Goal: Transaction & Acquisition: Purchase product/service

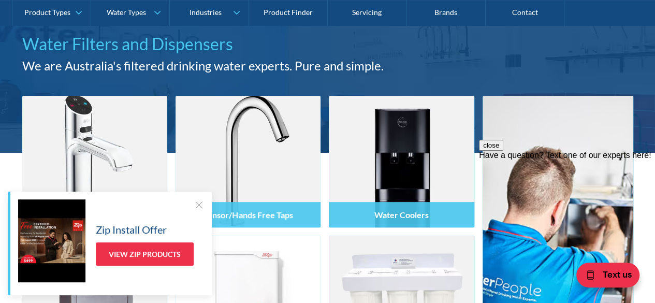
click at [200, 206] on div at bounding box center [199, 204] width 10 height 10
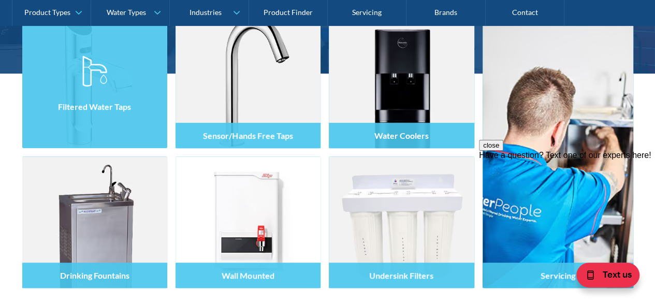
scroll to position [207, 0]
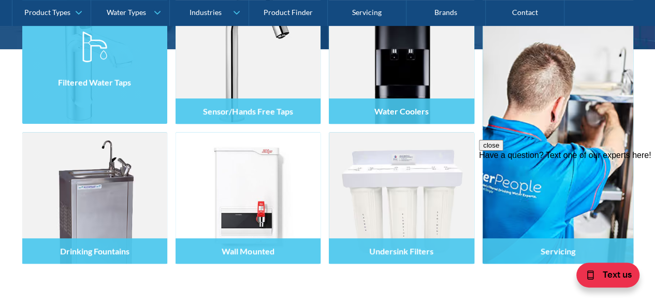
click at [103, 71] on div "Filtered Water Taps" at bounding box center [94, 81] width 145 height 25
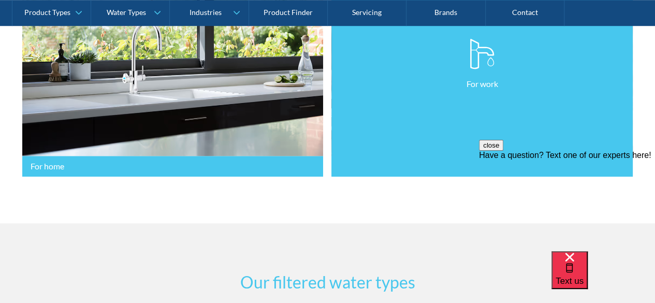
scroll to position [363, 0]
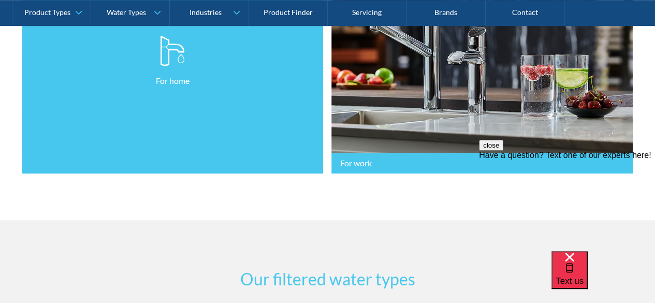
click at [127, 162] on link "For home" at bounding box center [172, 61] width 301 height 225
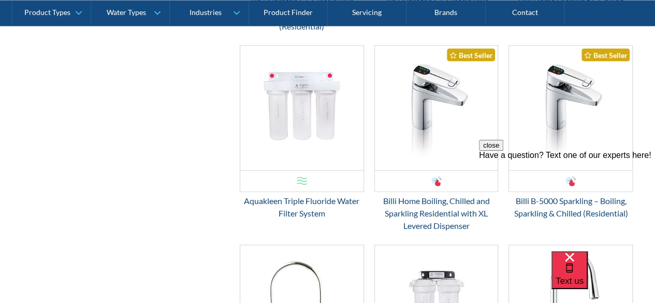
scroll to position [984, 0]
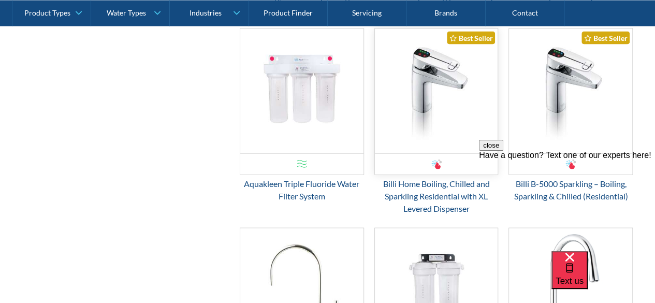
click at [433, 118] on img "Email Form 3" at bounding box center [436, 91] width 123 height 124
